Goal: Information Seeking & Learning: Learn about a topic

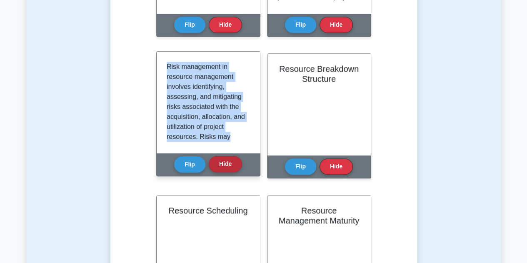
scroll to position [235, 0]
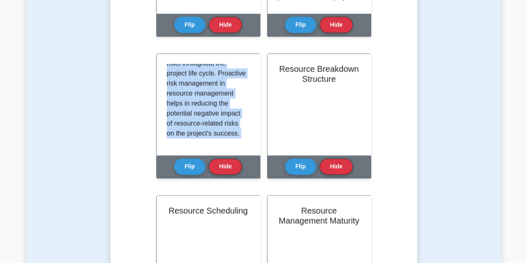
drag, startPoint x: 166, startPoint y: 67, endPoint x: 238, endPoint y: 180, distance: 133.6
click at [238, 180] on div "Risk Management in Resource Management Flip Hide" at bounding box center [208, 120] width 104 height 135
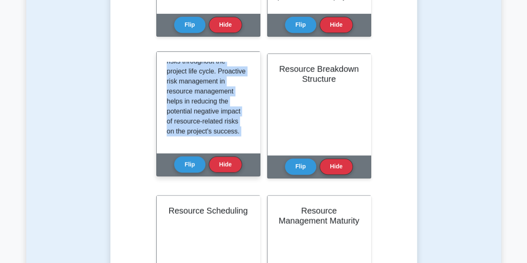
copy div "Risk management in resource management involves identifying, assessing, and mit…"
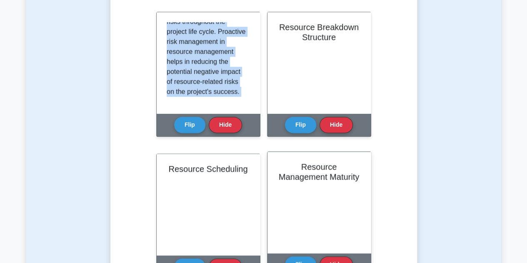
scroll to position [42, 0]
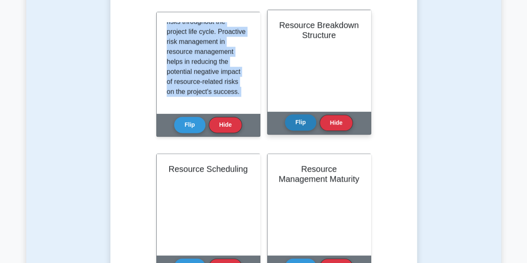
click at [305, 124] on button "Flip" at bounding box center [300, 122] width 31 height 16
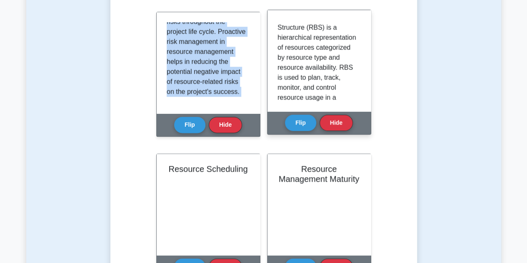
scroll to position [0, 0]
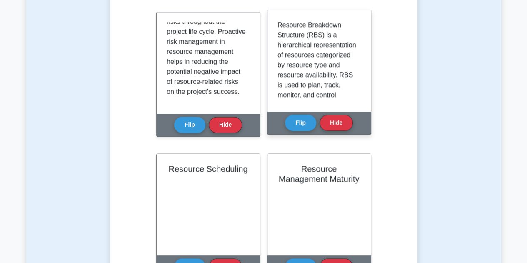
click at [275, 22] on div "Resource Breakdown Structure (RBS) is a hierarchical representation of resource…" at bounding box center [319, 60] width 103 height 101
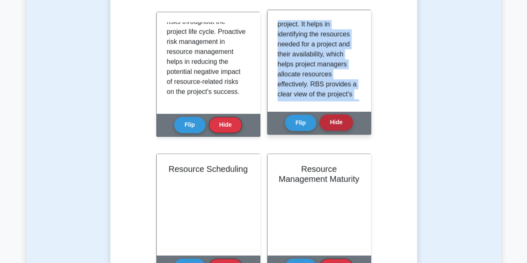
scroll to position [225, 0]
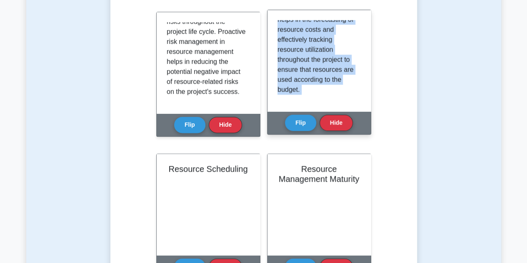
drag, startPoint x: 276, startPoint y: 25, endPoint x: 328, endPoint y: 93, distance: 86.3
click at [349, 115] on div "Resource Breakdown Structure Flip Hide" at bounding box center [319, 72] width 104 height 125
copy div "Resource Breakdown Structure (RBS) is a hierarchical representation of resource…"
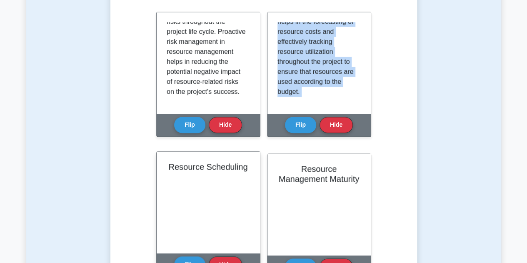
scroll to position [208, 0]
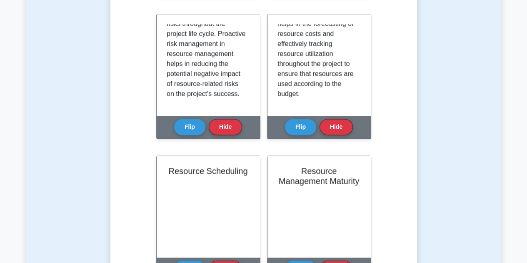
click at [489, 108] on div "Test Flashcards Learn Resource Management (PMP) with Interactive Flashcards Mas…" at bounding box center [263, 168] width 475 height 1174
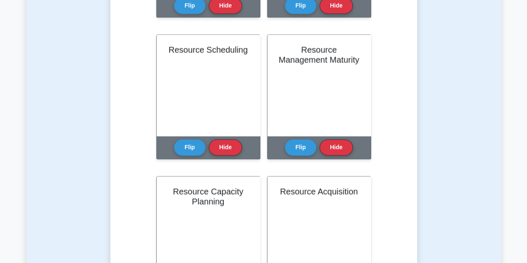
scroll to position [607, 0]
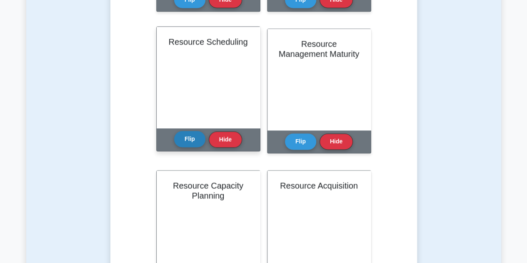
click at [197, 140] on button "Flip" at bounding box center [189, 139] width 31 height 16
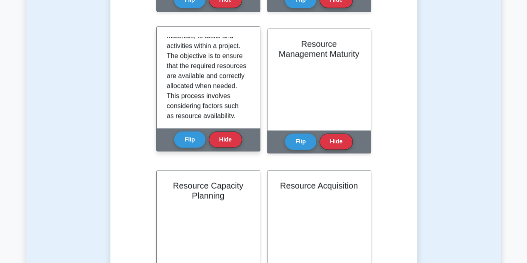
scroll to position [245, 0]
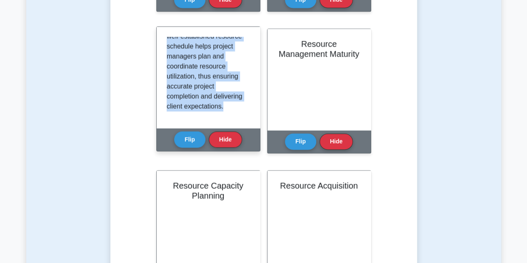
drag, startPoint x: 165, startPoint y: 38, endPoint x: 238, endPoint y: 118, distance: 108.0
click at [240, 120] on div "Resource scheduling is the process of assigning resources, such as personnel, e…" at bounding box center [208, 77] width 103 height 101
copy p "Resource scheduling is the process of assigning resources, such as personnel, e…"
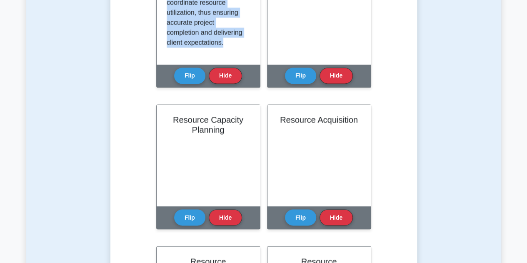
scroll to position [607, 0]
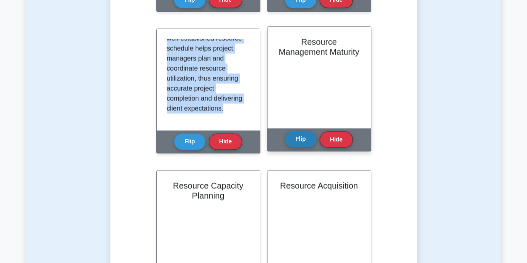
click at [306, 141] on button "Flip" at bounding box center [300, 139] width 31 height 16
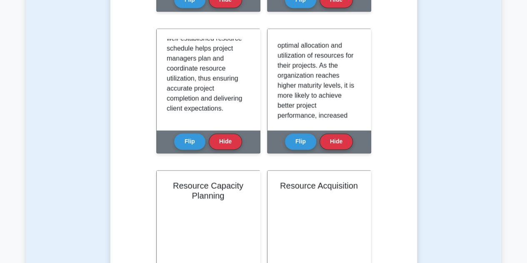
scroll to position [275, 0]
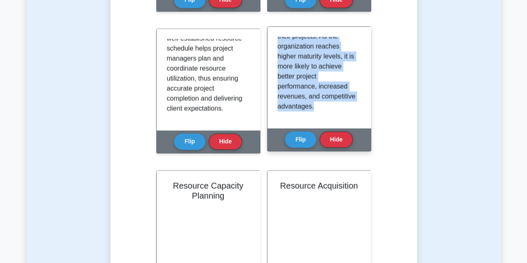
drag, startPoint x: 274, startPoint y: 40, endPoint x: 353, endPoint y: 117, distance: 110.3
click at [353, 117] on div "Resource Management Maturity is the assessment of an organization's ability to …" at bounding box center [319, 77] width 103 height 101
copy p "Resource Management Maturity is the assessment of an organization's ability to …"
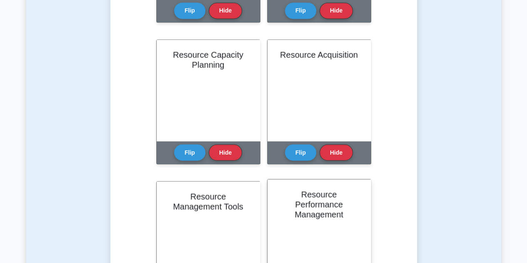
scroll to position [690, 0]
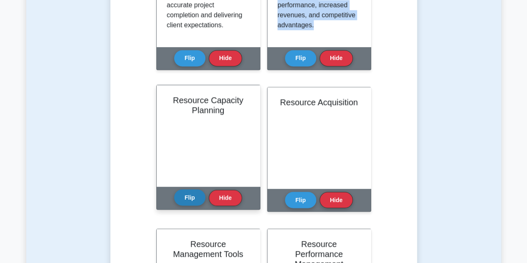
click at [190, 196] on button "Flip" at bounding box center [189, 197] width 31 height 16
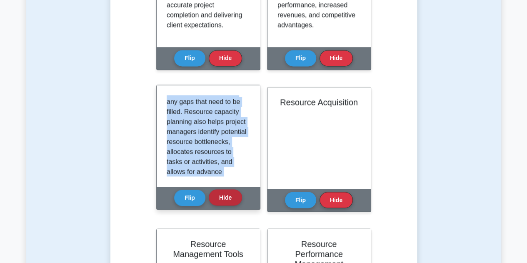
scroll to position [305, 0]
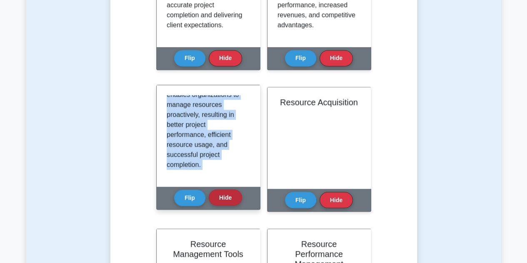
drag, startPoint x: 168, startPoint y: 101, endPoint x: 232, endPoint y: 202, distance: 119.2
click at [232, 202] on div "Resource Capacity Planning Flip Hide" at bounding box center [208, 147] width 104 height 125
copy div "Resource Capacity Planning is a process used to determine the resources needed …"
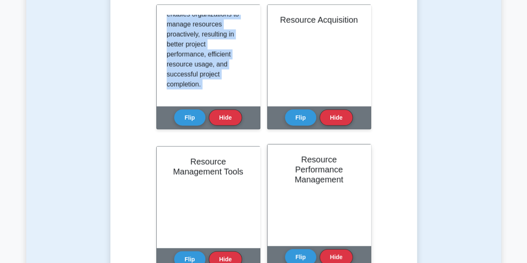
scroll to position [732, 0]
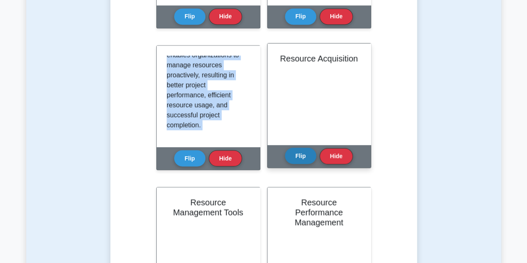
click at [301, 160] on button "Flip" at bounding box center [300, 156] width 31 height 16
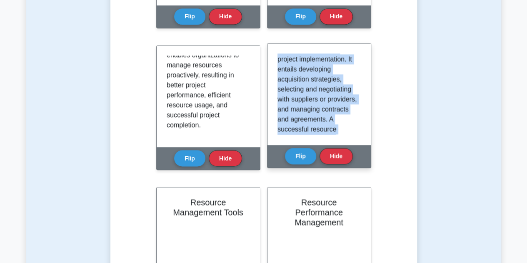
scroll to position [235, 0]
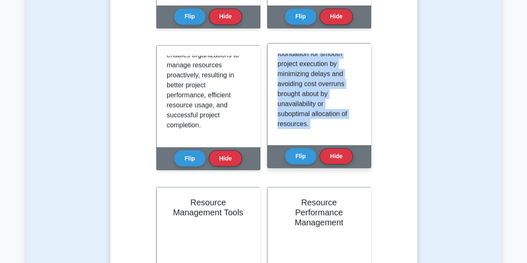
drag, startPoint x: 278, startPoint y: 56, endPoint x: 342, endPoint y: 166, distance: 127.0
click at [342, 166] on div "Resource Acquisition Flip Hide" at bounding box center [319, 105] width 104 height 125
copy div "Resource acquisition is the process of identifying, securing, and mobilizing th…"
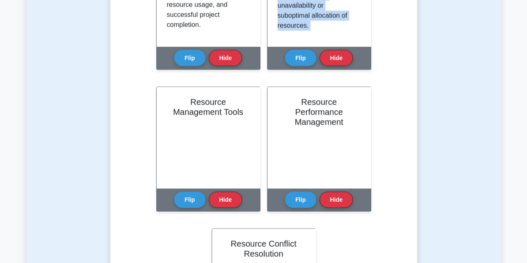
scroll to position [815, 0]
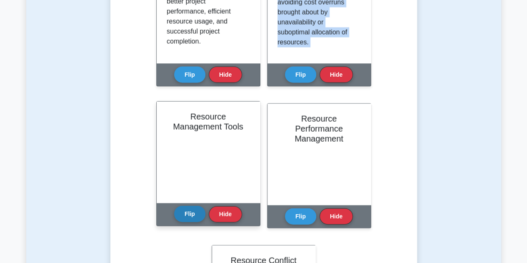
drag, startPoint x: 186, startPoint y: 214, endPoint x: 189, endPoint y: 209, distance: 6.0
click at [187, 214] on button "Flip" at bounding box center [189, 214] width 31 height 16
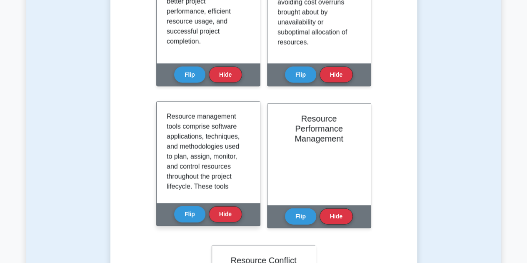
click at [207, 151] on p "Resource management tools comprise software applications, techniques, and metho…" at bounding box center [207, 267] width 80 height 310
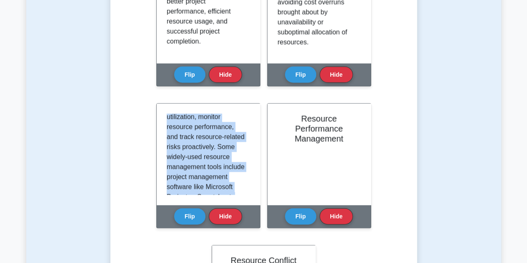
scroll to position [235, 0]
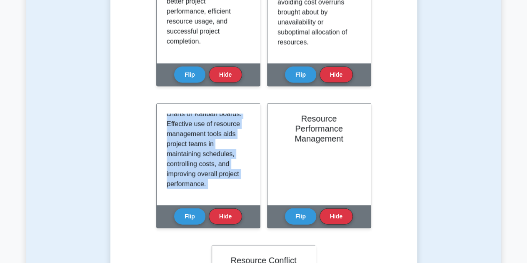
drag, startPoint x: 167, startPoint y: 118, endPoint x: 264, endPoint y: 206, distance: 130.8
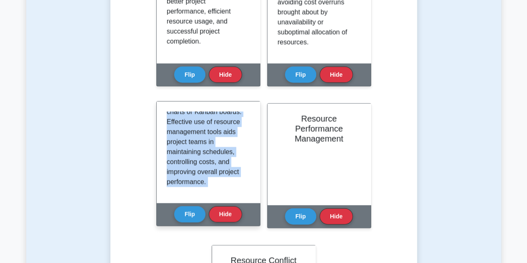
copy div "Resource management tools comprise software applications, techniques, and metho…"
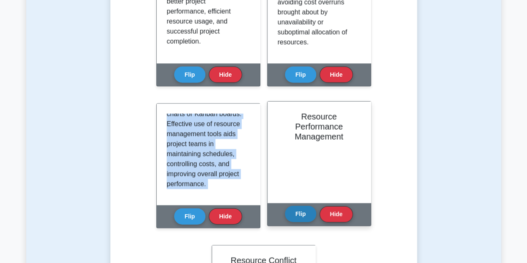
click at [296, 217] on button "Flip" at bounding box center [300, 214] width 31 height 16
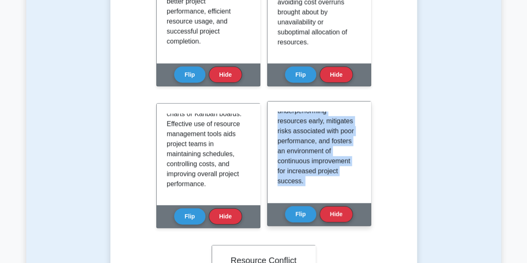
drag, startPoint x: 274, startPoint y: 113, endPoint x: 339, endPoint y: 181, distance: 94.1
click at [351, 203] on div "Resource performance management involves regularly measuring, analyzing, and en…" at bounding box center [319, 152] width 103 height 101
copy p "Resource performance management involves regularly measuring, analyzing, and en…"
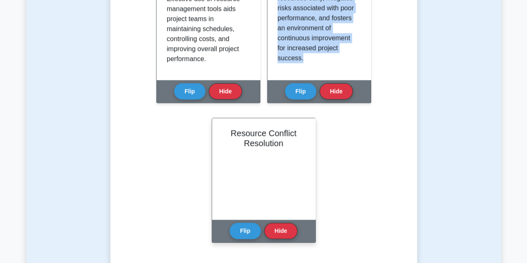
scroll to position [982, 0]
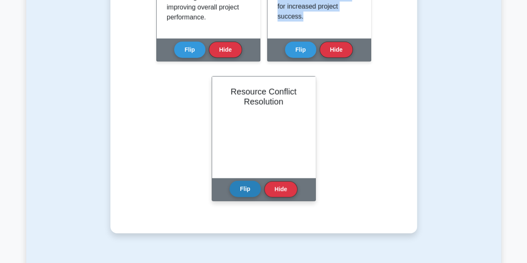
click at [248, 188] on button "Flip" at bounding box center [245, 189] width 31 height 16
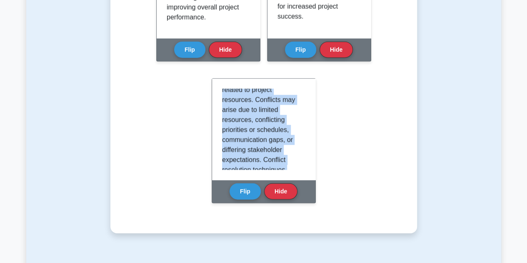
scroll to position [245, 0]
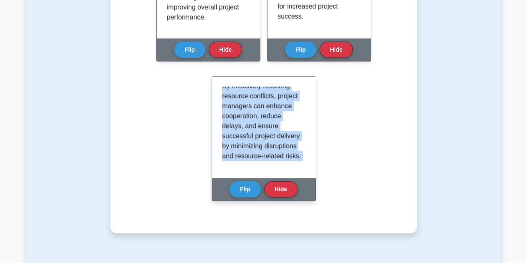
drag, startPoint x: 223, startPoint y: 93, endPoint x: 311, endPoint y: 165, distance: 113.2
copy div "Resource conflict resolution refers to the process of identifying, addressing, …"
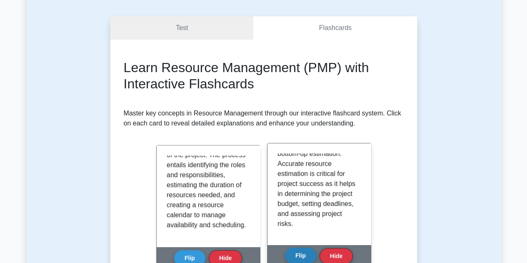
scroll to position [0, 0]
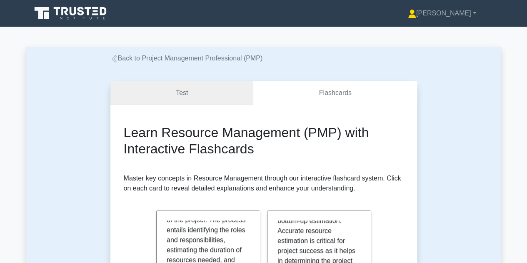
drag, startPoint x: 165, startPoint y: 97, endPoint x: 171, endPoint y: 95, distance: 6.0
click at [165, 97] on link "Test" at bounding box center [181, 93] width 143 height 24
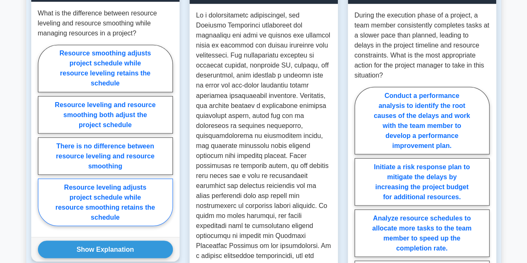
scroll to position [709, 0]
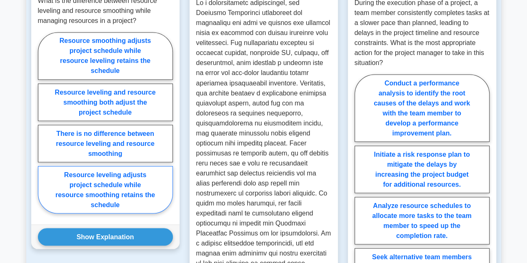
click at [138, 184] on label "Resource leveling adjusts project schedule while resource smoothing retains the…" at bounding box center [105, 190] width 135 height 48
click at [43, 128] on input "Resource leveling adjusts project schedule while resource smoothing retains the…" at bounding box center [40, 125] width 5 height 5
radio input "true"
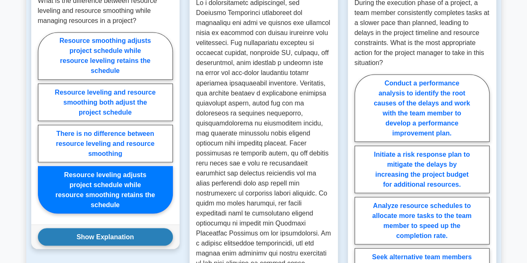
click at [119, 228] on button "Show Explanation" at bounding box center [105, 237] width 135 height 18
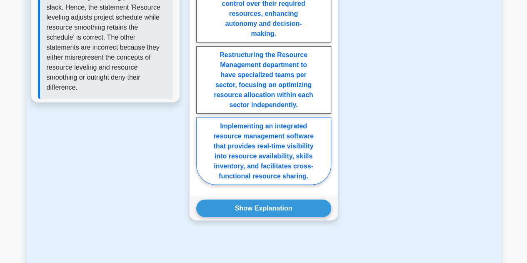
scroll to position [1126, 0]
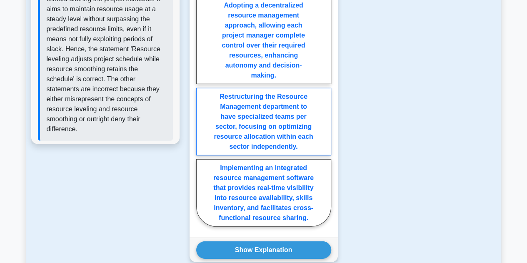
click at [286, 118] on label "Restructuring the Resource Management department to have specialized teams per …" at bounding box center [263, 122] width 135 height 68
click at [202, 81] on input "Restructuring the Resource Management department to have specialized teams per …" at bounding box center [198, 78] width 5 height 5
radio input "true"
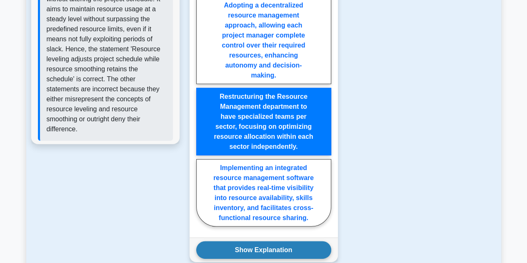
click at [283, 241] on button "Show Explanation" at bounding box center [263, 250] width 135 height 18
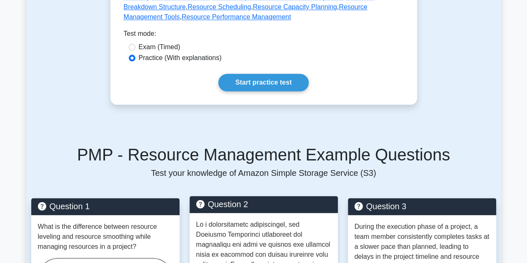
scroll to position [584, 0]
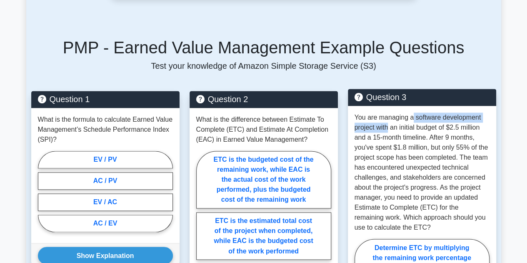
drag, startPoint x: 388, startPoint y: 113, endPoint x: 412, endPoint y: 111, distance: 24.7
click at [412, 113] on p "You are managing a software development project with an initial budget of $2.5 …" at bounding box center [422, 173] width 135 height 120
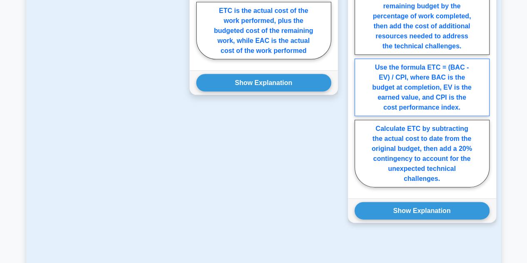
scroll to position [875, 0]
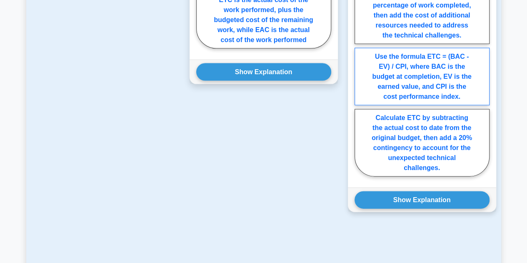
click at [449, 55] on label "Use the formula ETC = (BAC - EV) / CPI, where BAC is the budget at completion, …" at bounding box center [422, 77] width 135 height 58
click at [360, 46] on input "Use the formula ETC = (BAC - EV) / CPI, where BAC is the budget at completion, …" at bounding box center [357, 43] width 5 height 5
radio input "true"
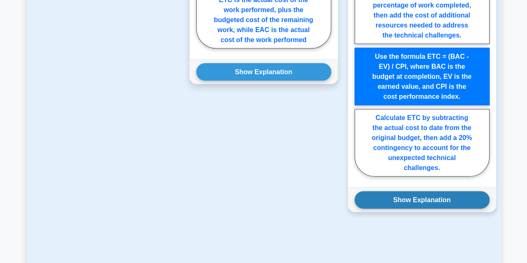
click at [437, 191] on button "Show Explanation" at bounding box center [422, 200] width 135 height 18
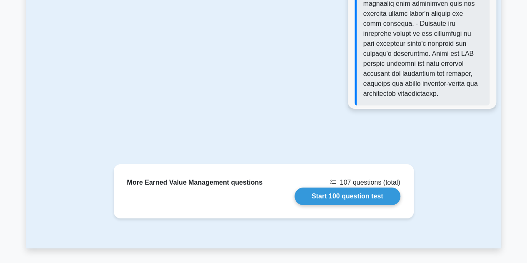
scroll to position [1459, 0]
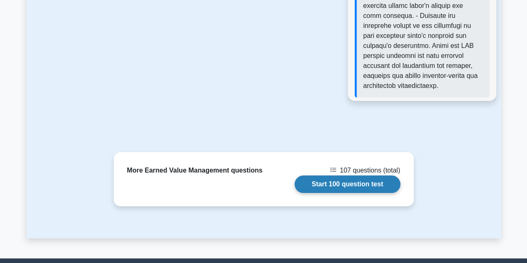
click at [353, 176] on link "Start 100 question test" at bounding box center [348, 185] width 106 height 18
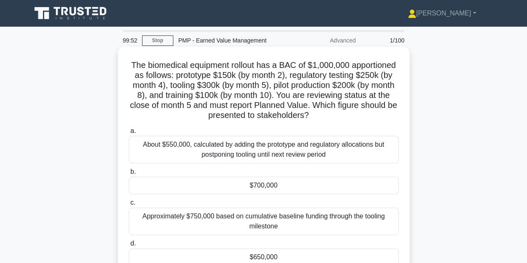
click at [321, 157] on div "About $550,000, calculated by adding the prototype and regulatory allocations b…" at bounding box center [264, 150] width 270 height 28
click at [129, 134] on input "a. About $550,000, calculated by adding the prototype and regulatory allocation…" at bounding box center [129, 130] width 0 height 5
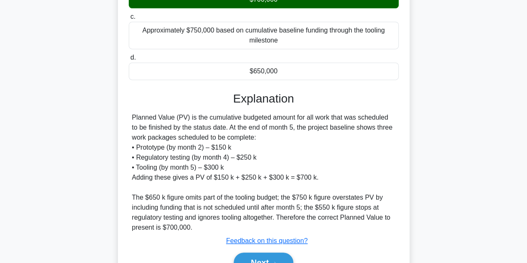
scroll to position [208, 0]
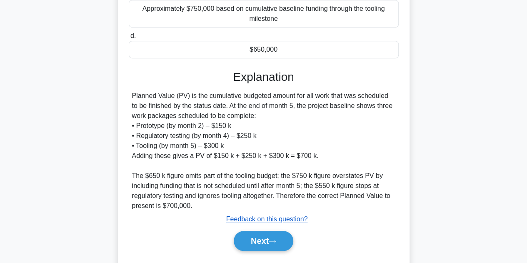
click at [287, 220] on u "Feedback on this question?" at bounding box center [267, 219] width 82 height 7
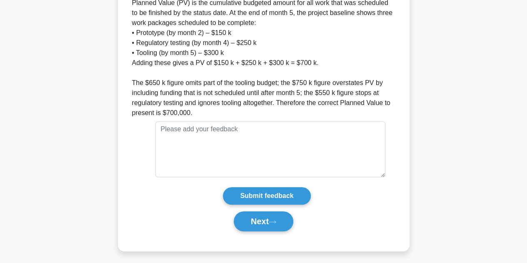
scroll to position [303, 0]
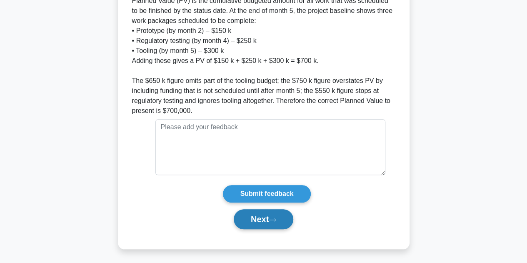
click at [280, 217] on button "Next" at bounding box center [264, 219] width 60 height 20
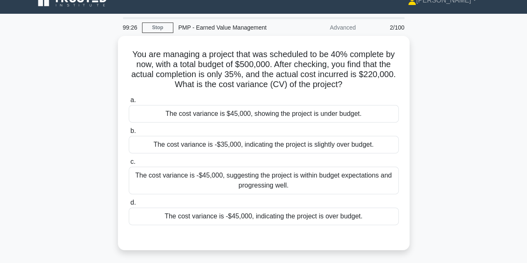
scroll to position [0, 0]
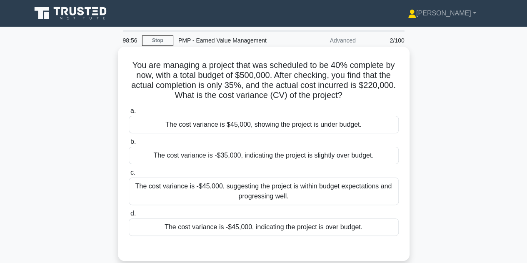
click at [356, 157] on div "The cost variance is -$35,000, indicating the project is slightly over budget." at bounding box center [264, 156] width 270 height 18
click at [129, 145] on input "b. The cost variance is -$35,000, indicating the project is slightly over budge…" at bounding box center [129, 141] width 0 height 5
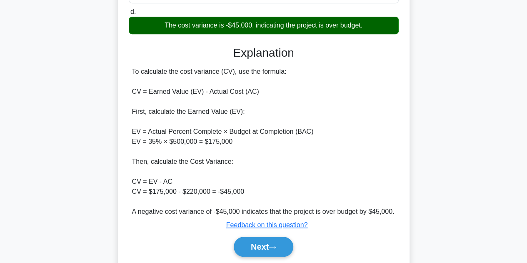
scroll to position [231, 0]
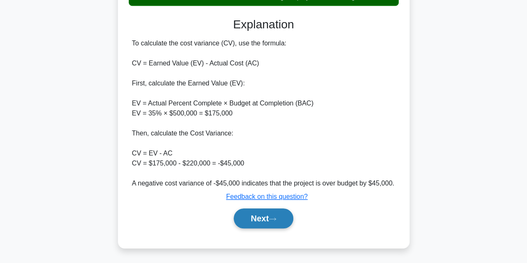
click at [250, 222] on button "Next" at bounding box center [264, 218] width 60 height 20
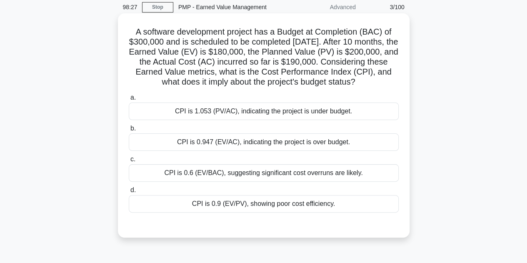
scroll to position [20, 0]
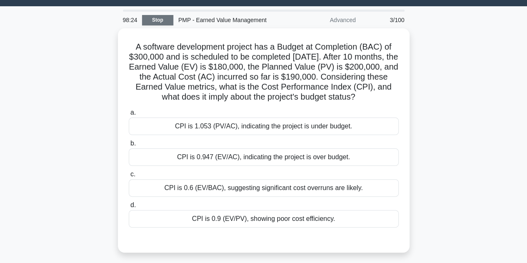
click at [159, 19] on link "Stop" at bounding box center [157, 20] width 31 height 10
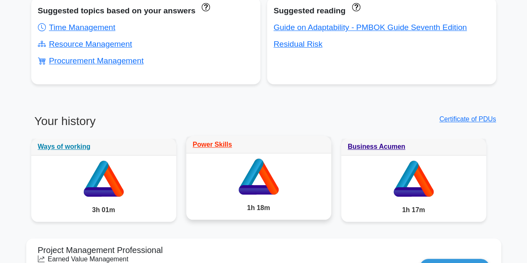
scroll to position [334, 0]
